Goal: Navigation & Orientation: Find specific page/section

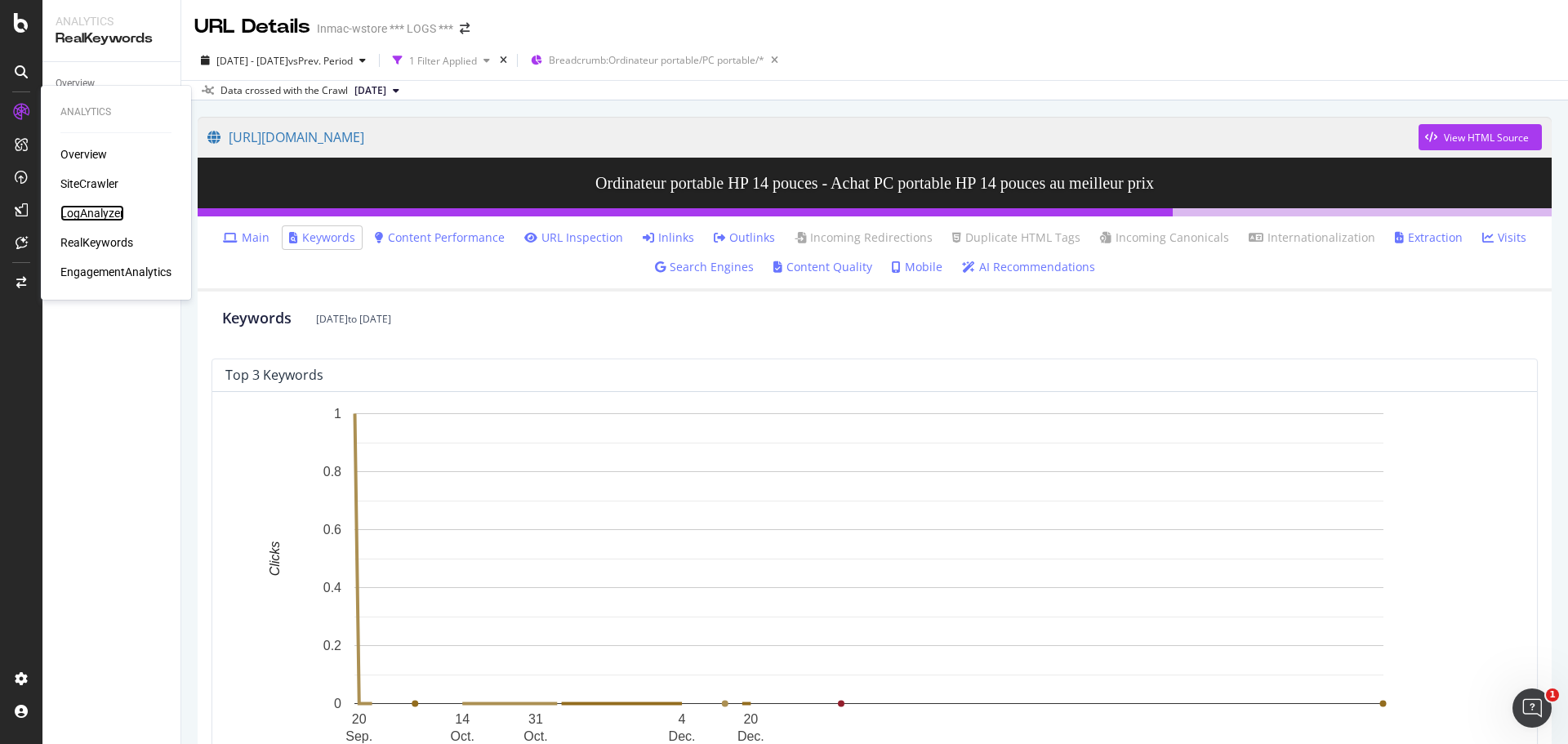
click at [100, 219] on div "LogAnalyzer" at bounding box center [92, 213] width 64 height 16
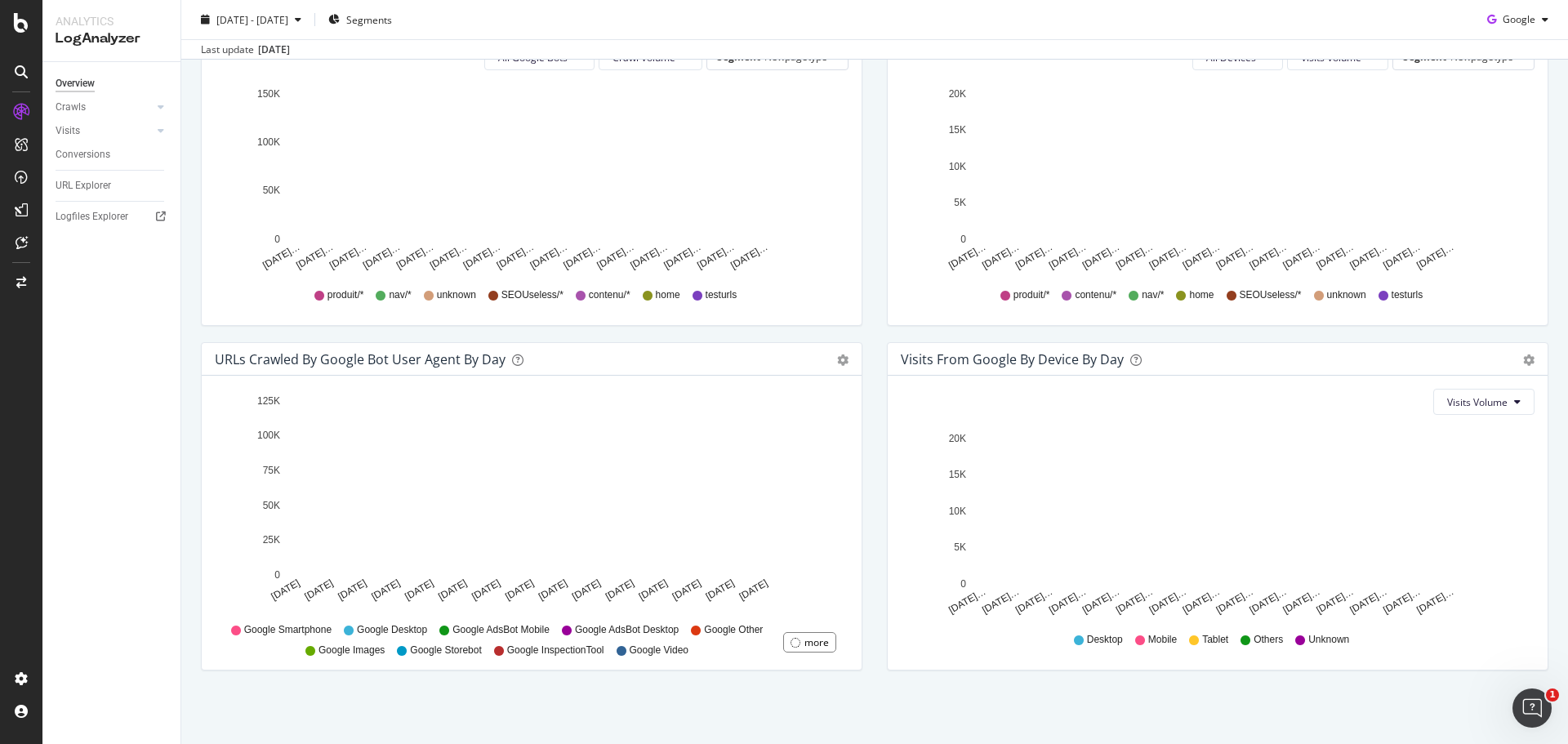
scroll to position [128, 0]
